Goal: Task Accomplishment & Management: Complete application form

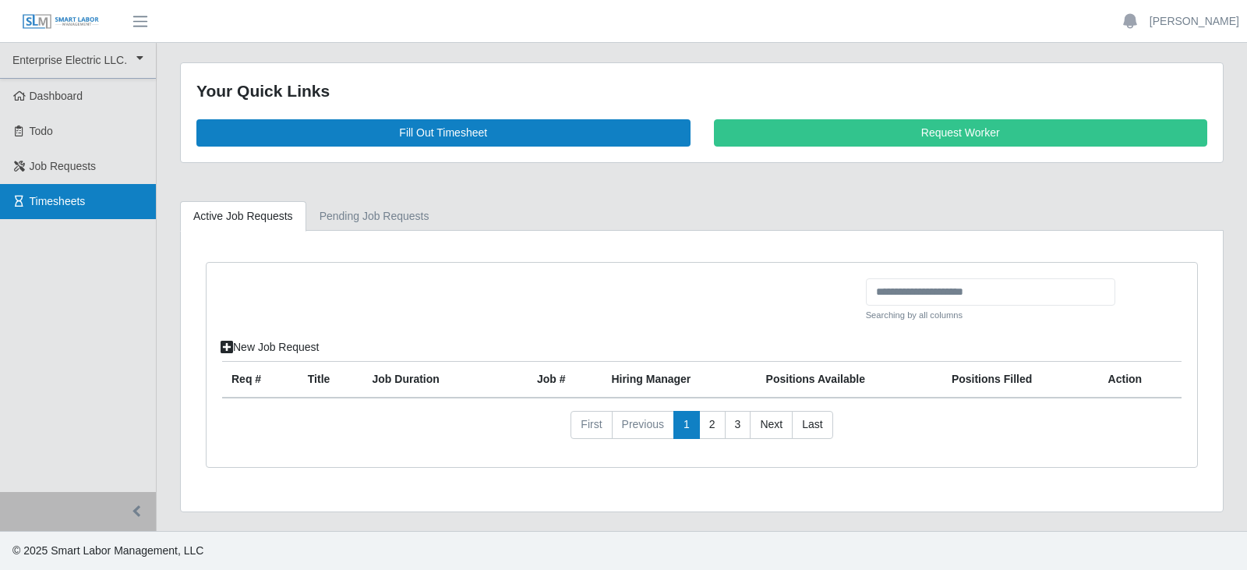
click at [65, 200] on span "Timesheets" at bounding box center [58, 201] width 56 height 12
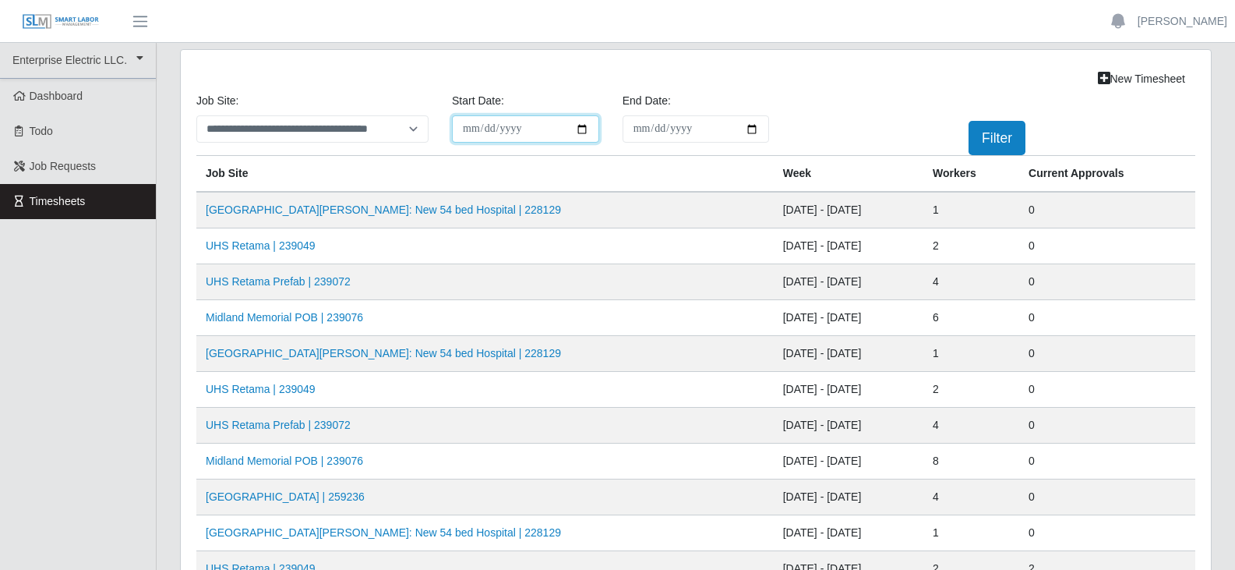
click at [582, 129] on input "**********" at bounding box center [525, 128] width 147 height 27
type input "**********"
click at [751, 131] on input "End Date:" at bounding box center [696, 128] width 147 height 27
type input "**********"
click at [1000, 135] on button "Filter" at bounding box center [997, 138] width 57 height 34
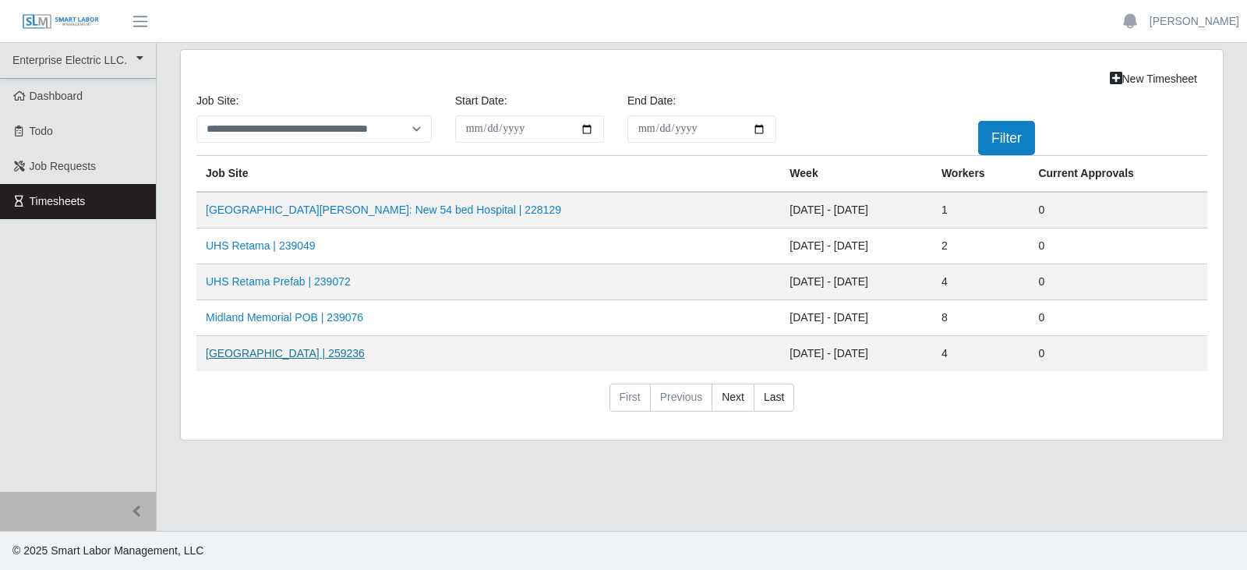
click at [302, 350] on link "HCA Methodist Hospital | 259236" at bounding box center [285, 353] width 159 height 12
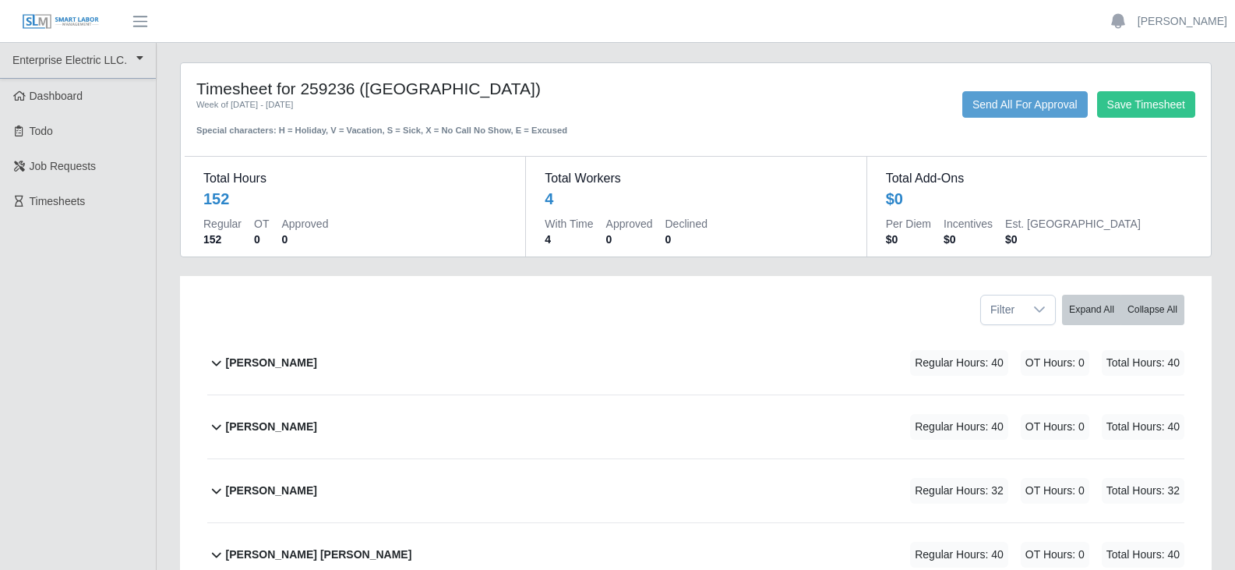
click at [316, 358] on b "David Balmaceda Rios" at bounding box center [271, 363] width 91 height 16
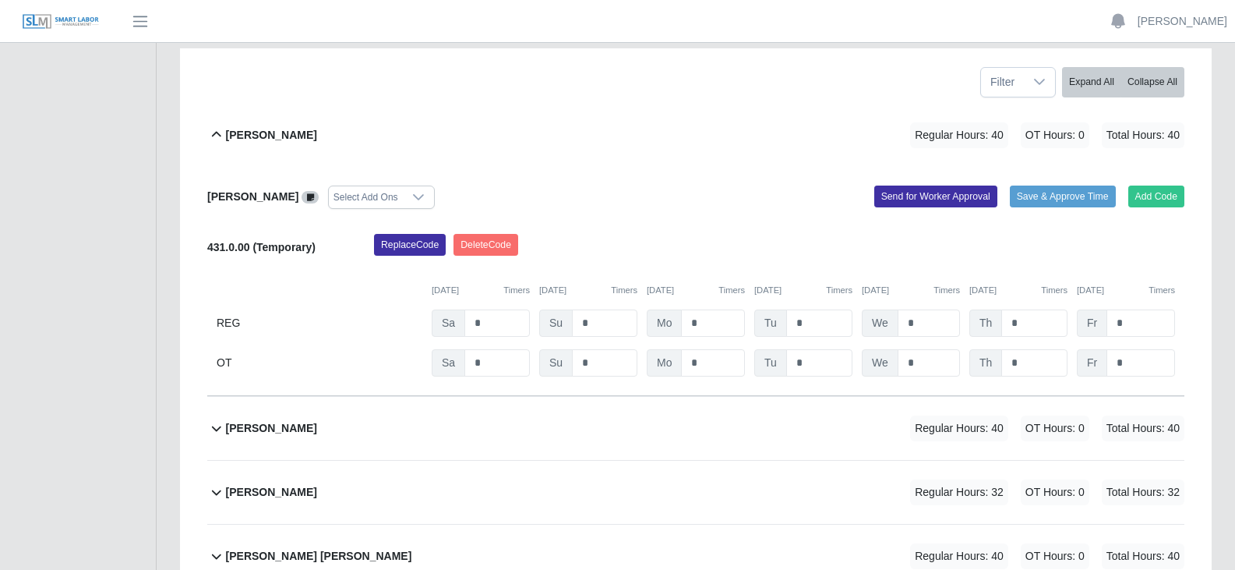
scroll to position [234, 0]
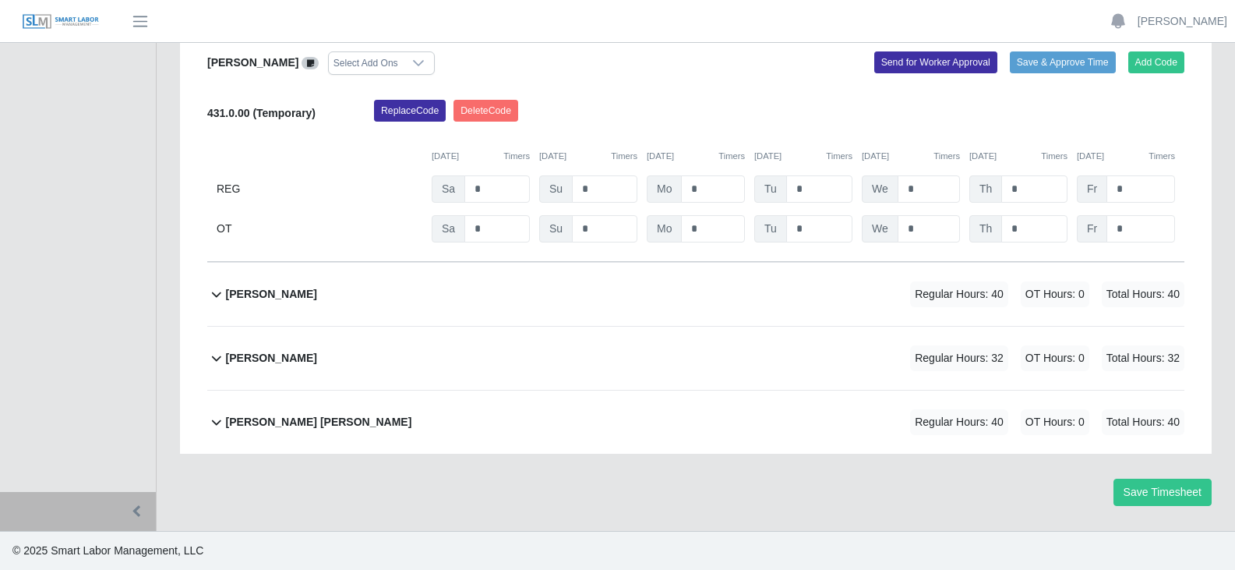
click at [246, 350] on b "Pablo Hernandez" at bounding box center [271, 358] width 91 height 16
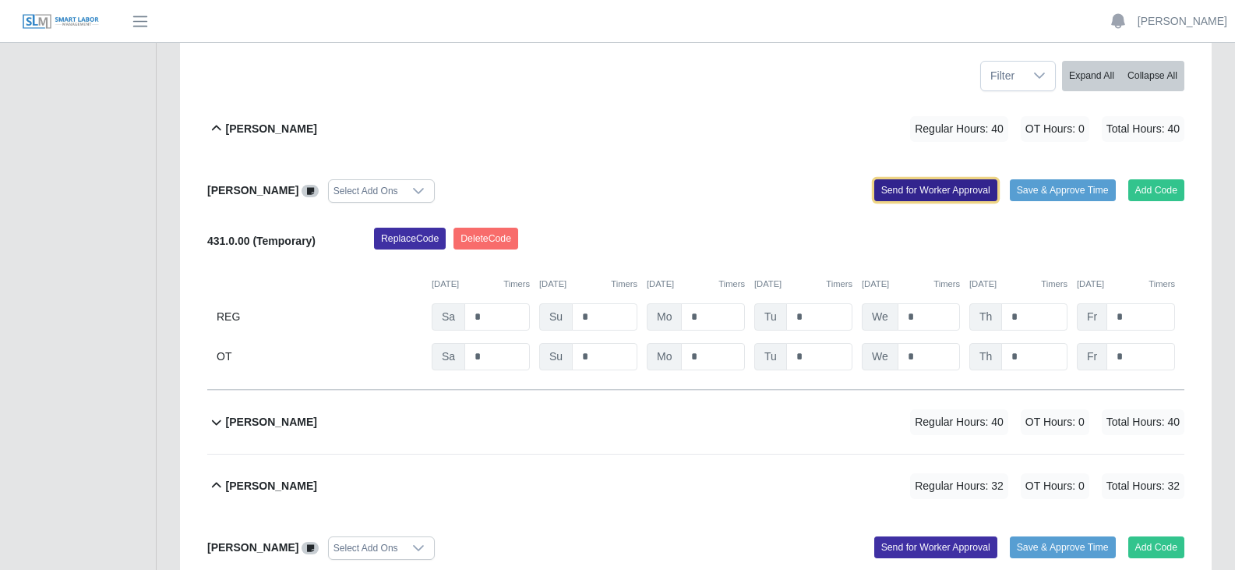
click at [935, 188] on button "Send for Worker Approval" at bounding box center [935, 190] width 123 height 22
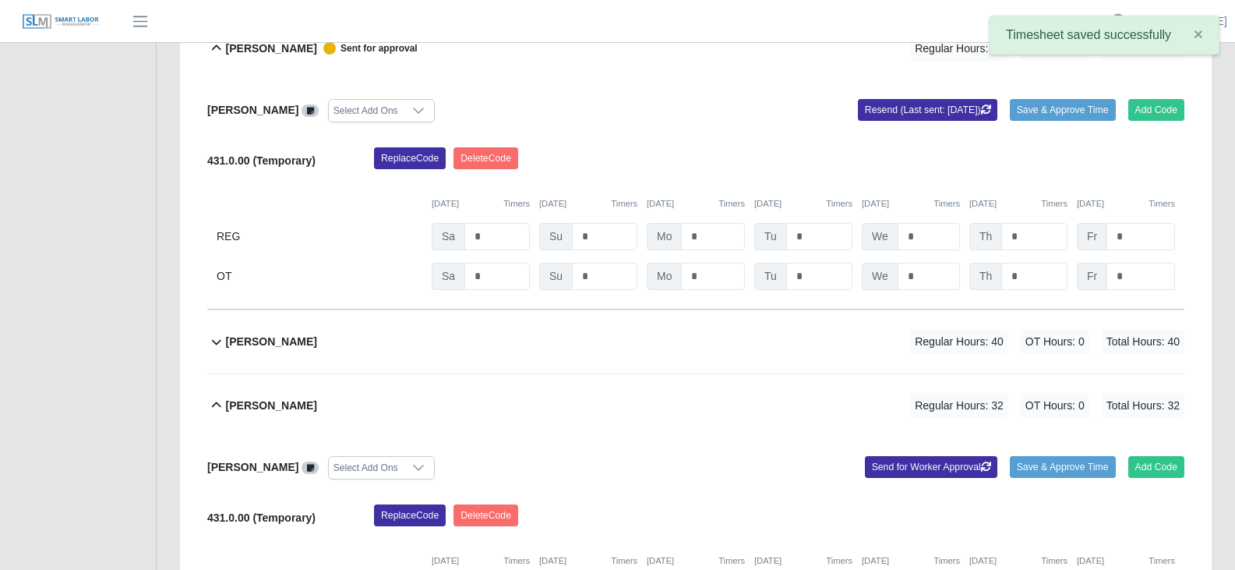
scroll to position [390, 0]
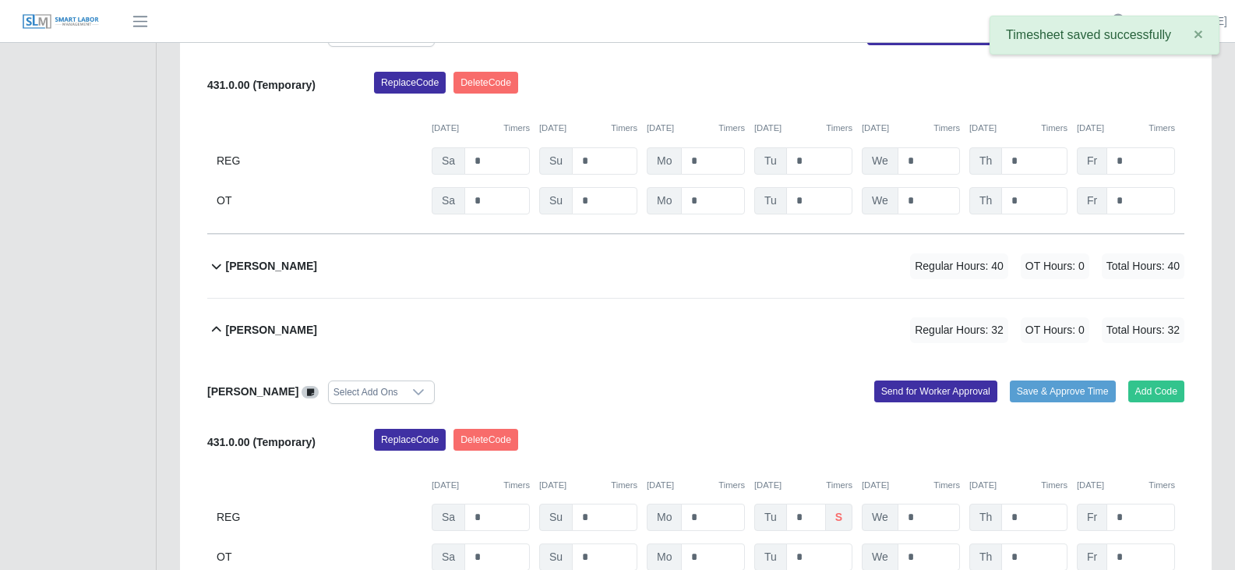
click at [265, 266] on b "Joseph Sanchez" at bounding box center [271, 266] width 91 height 16
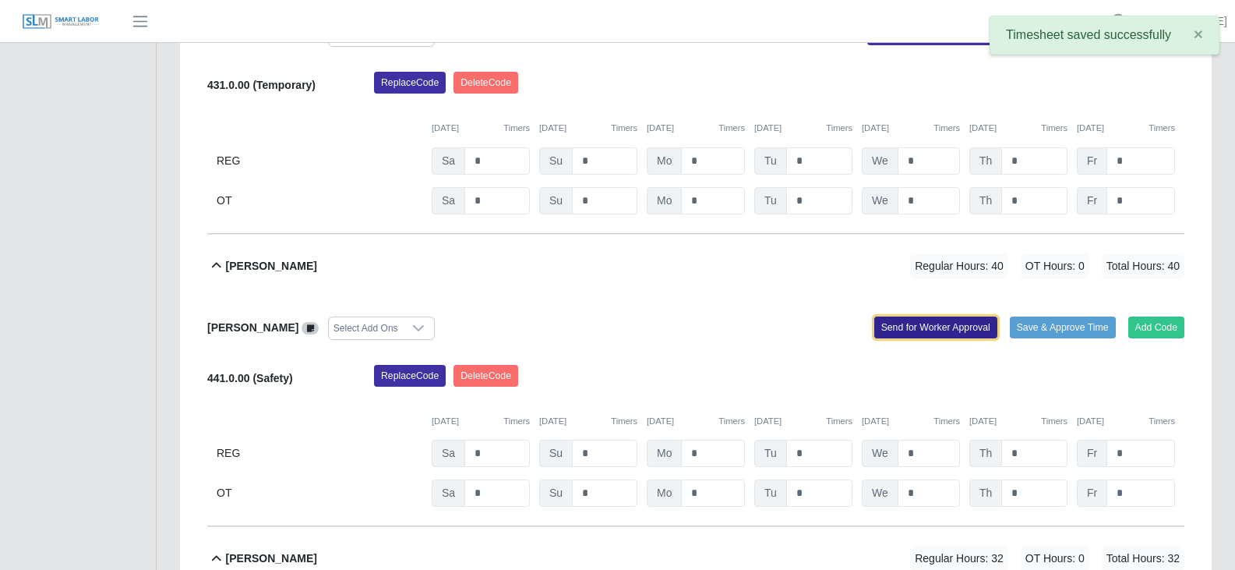
click at [942, 328] on button "Send for Worker Approval" at bounding box center [935, 327] width 123 height 22
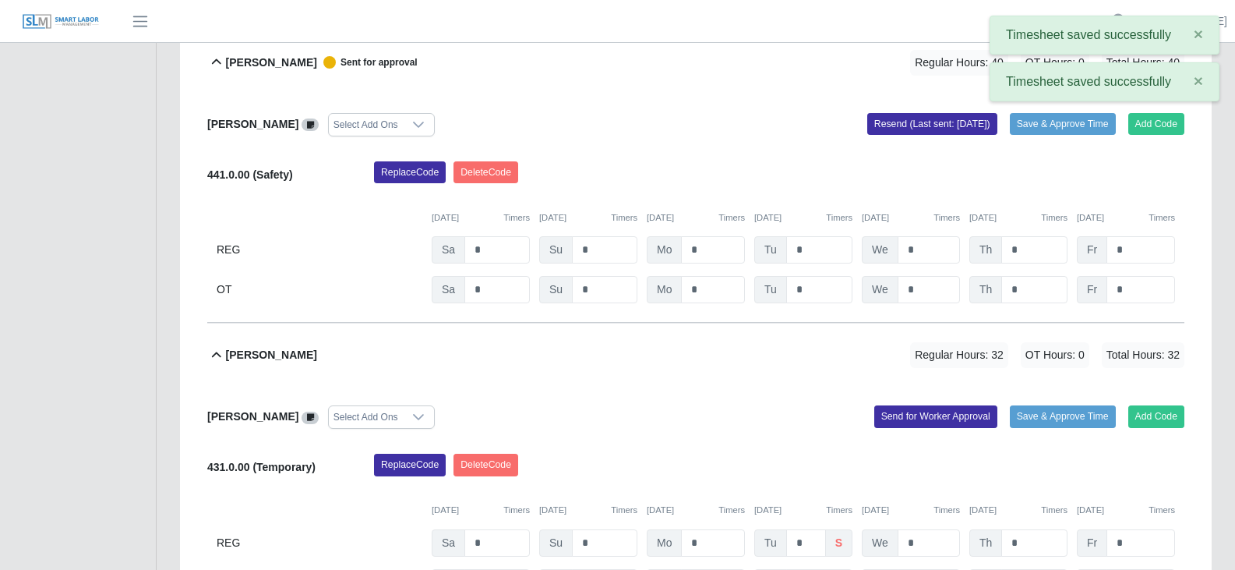
scroll to position [701, 0]
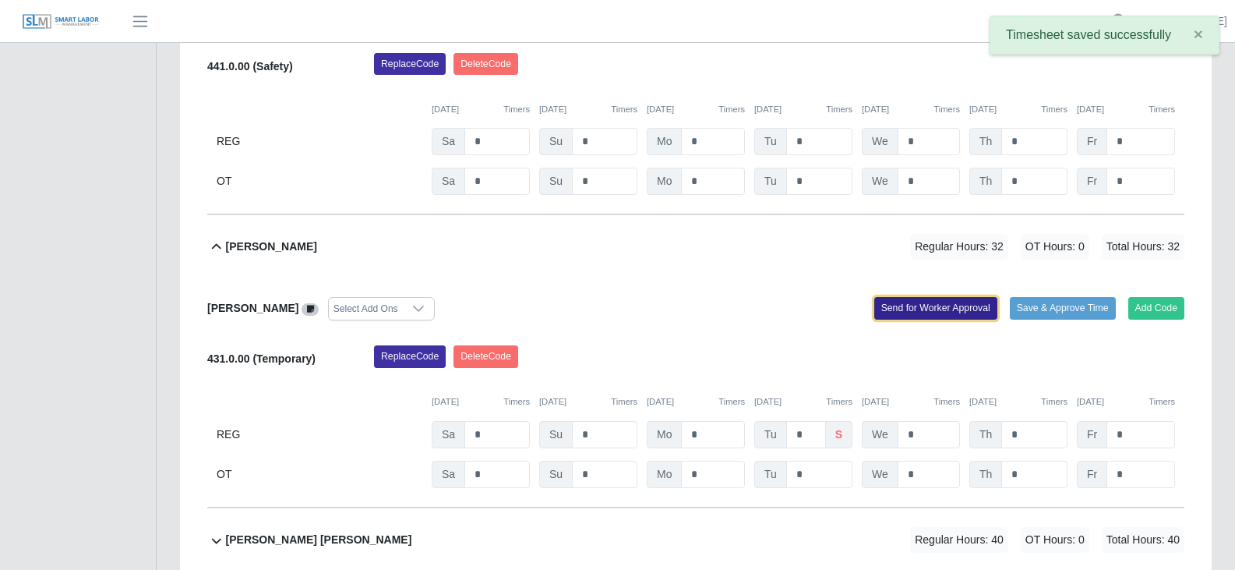
click at [923, 308] on button "Send for Worker Approval" at bounding box center [935, 308] width 123 height 22
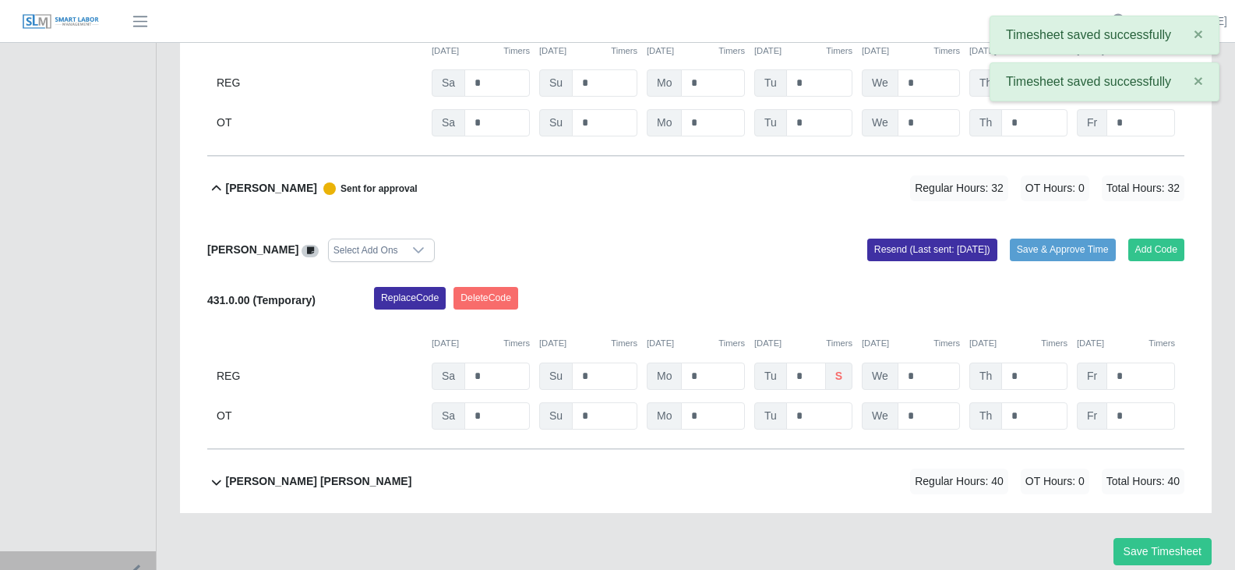
scroll to position [819, 0]
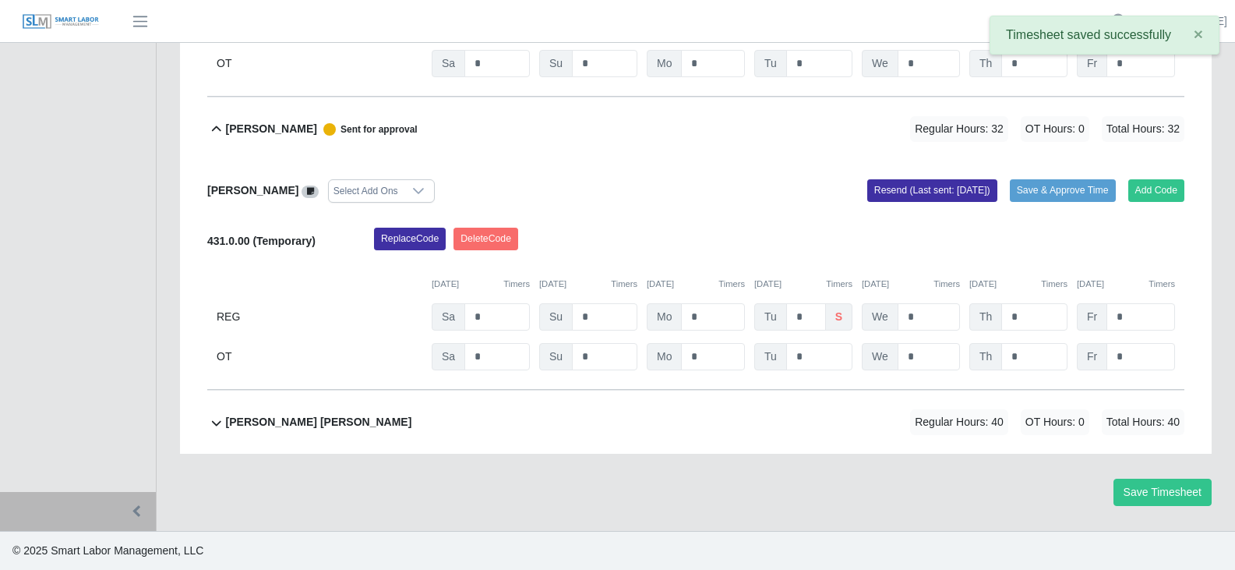
click at [339, 421] on b "Victor Francisco Garcias Perez" at bounding box center [319, 422] width 186 height 16
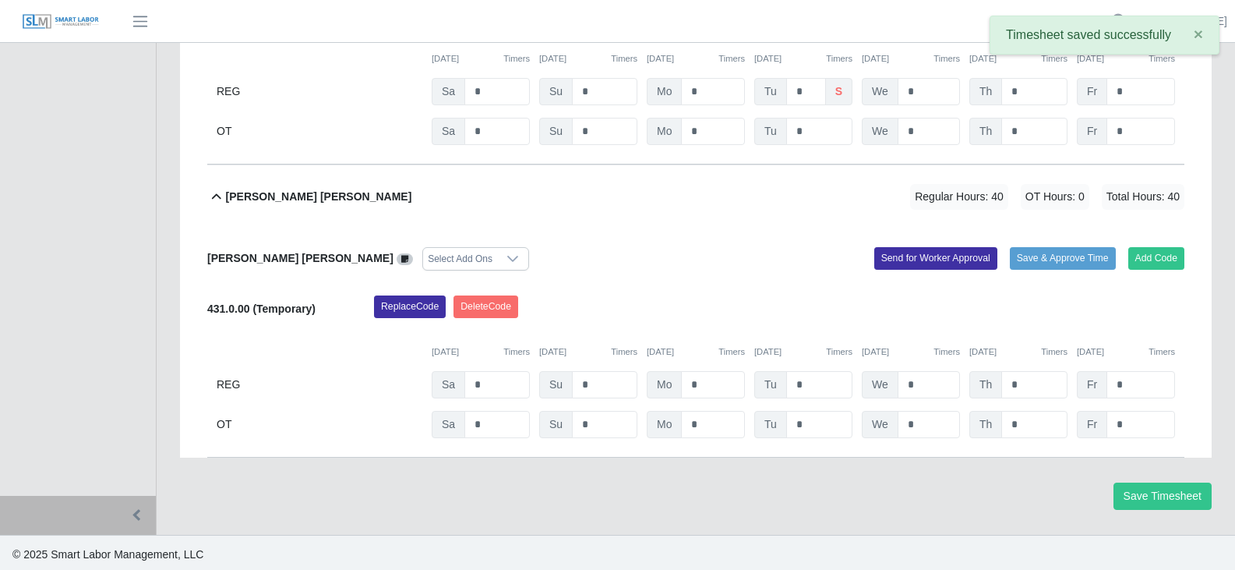
scroll to position [1048, 0]
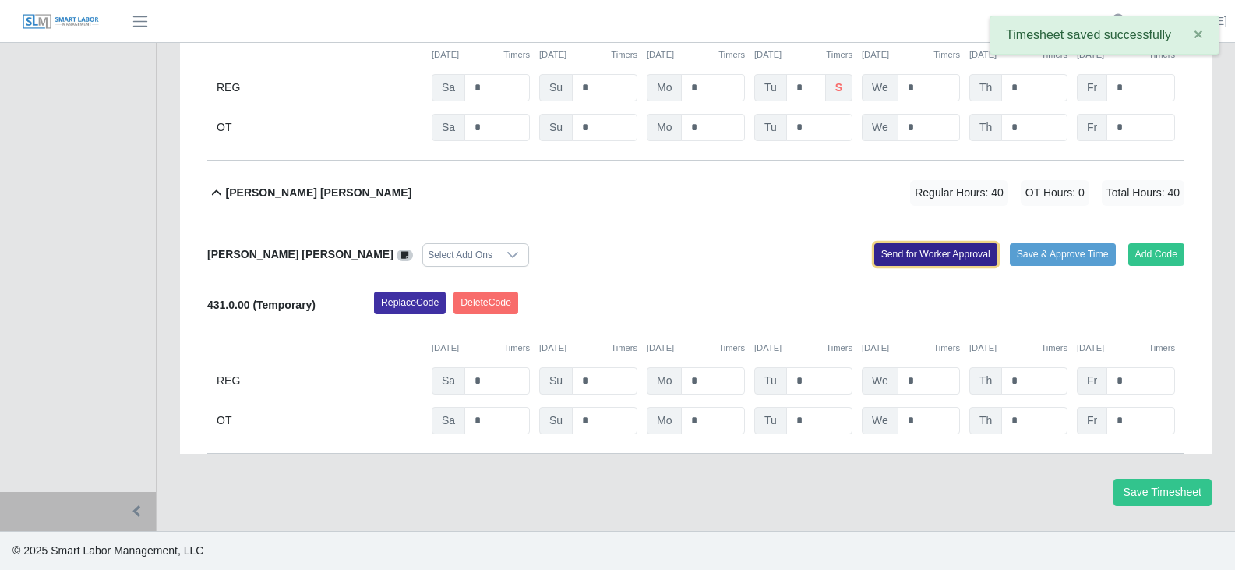
click at [936, 258] on button "Send for Worker Approval" at bounding box center [935, 254] width 123 height 22
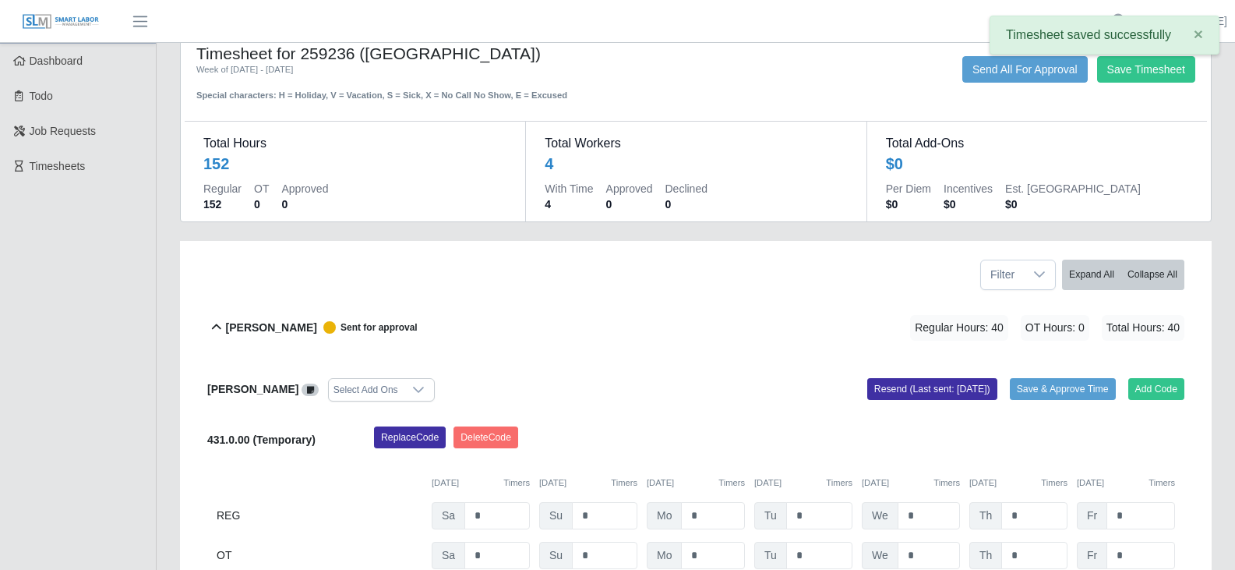
scroll to position [0, 0]
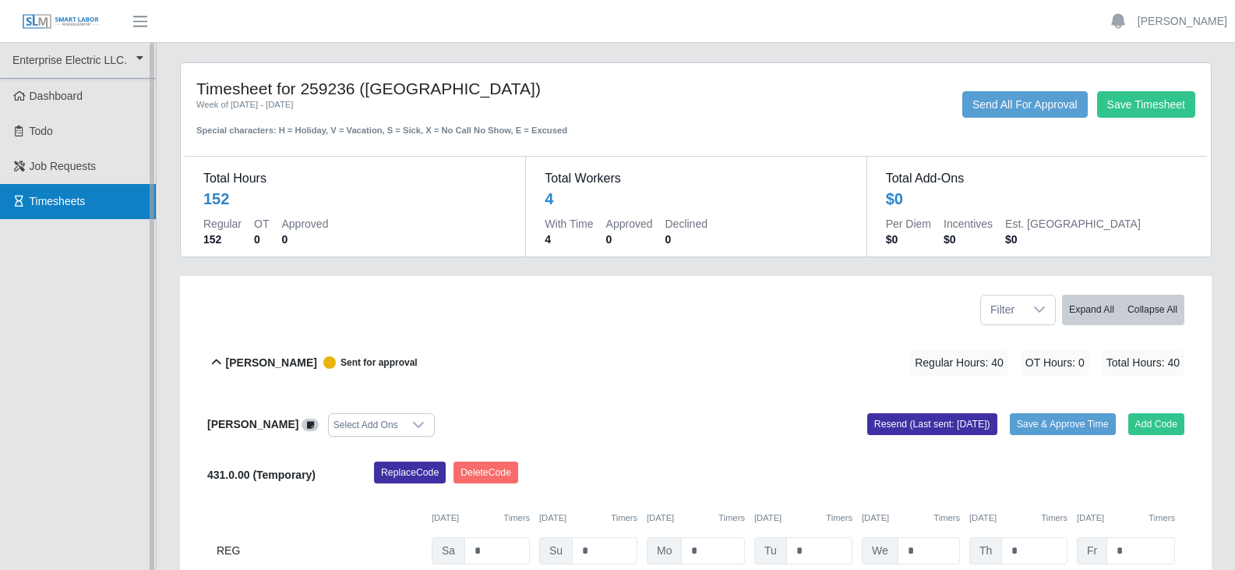
click at [58, 200] on span "Timesheets" at bounding box center [58, 201] width 56 height 12
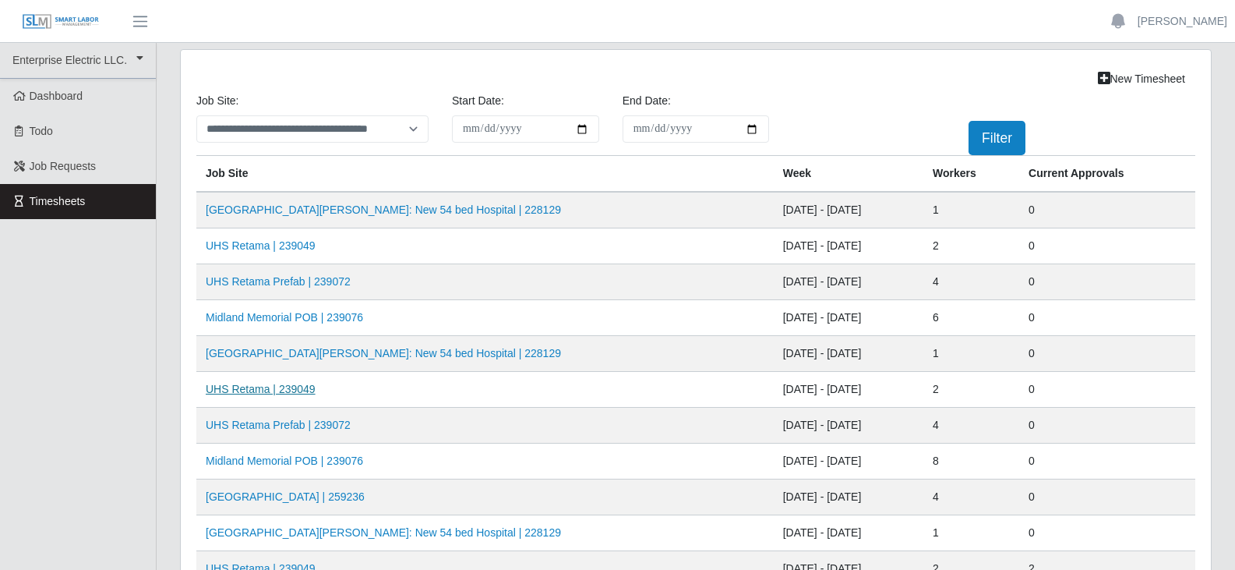
click at [261, 393] on link "UHS Retama | 239049" at bounding box center [261, 389] width 110 height 12
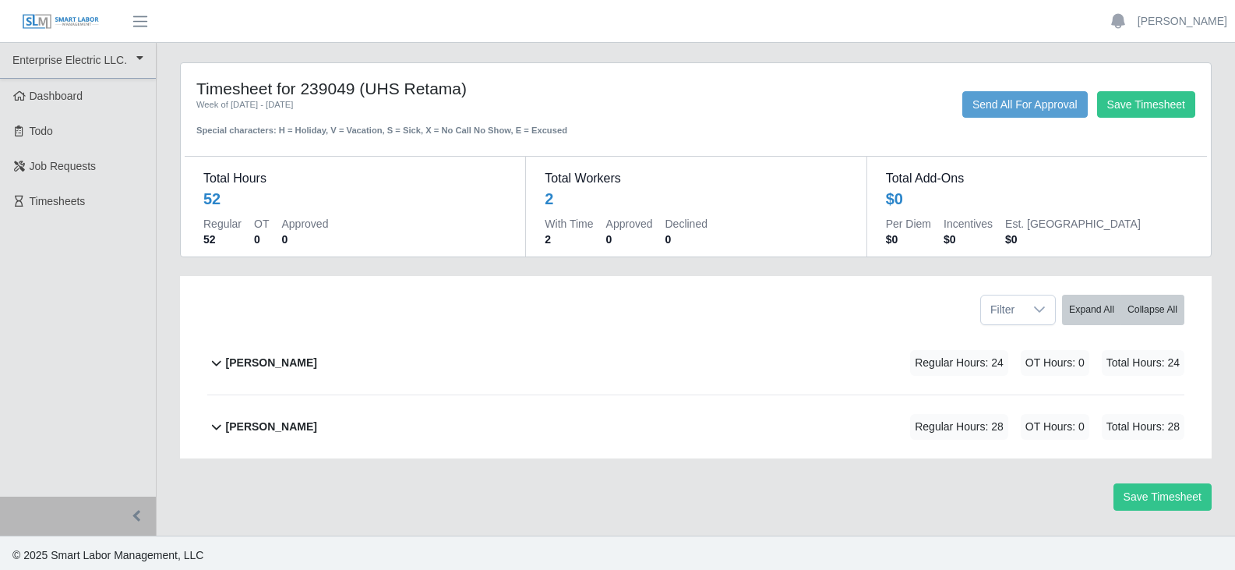
click at [281, 358] on b "[PERSON_NAME]" at bounding box center [271, 363] width 91 height 16
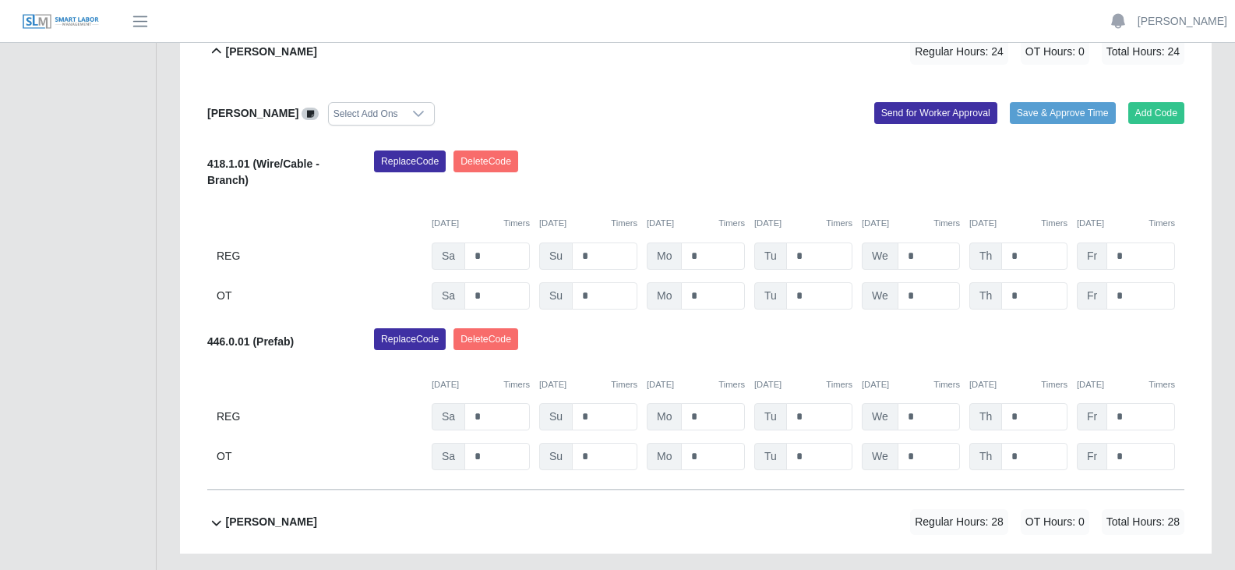
scroll to position [312, 0]
drag, startPoint x: 917, startPoint y: 256, endPoint x: 887, endPoint y: 256, distance: 29.6
click at [887, 256] on div "We *" at bounding box center [911, 255] width 98 height 27
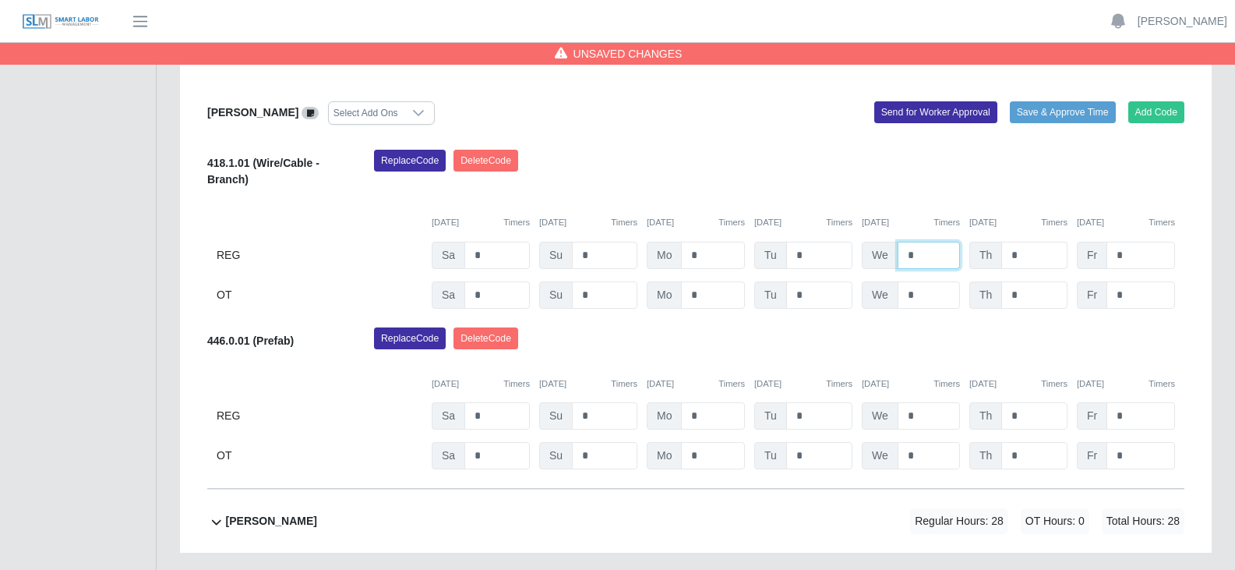
type input "*"
drag, startPoint x: 1016, startPoint y: 255, endPoint x: 1000, endPoint y: 256, distance: 16.4
click at [1003, 256] on input "*" at bounding box center [1034, 255] width 66 height 27
type input "*"
